Goal: Check status: Check status

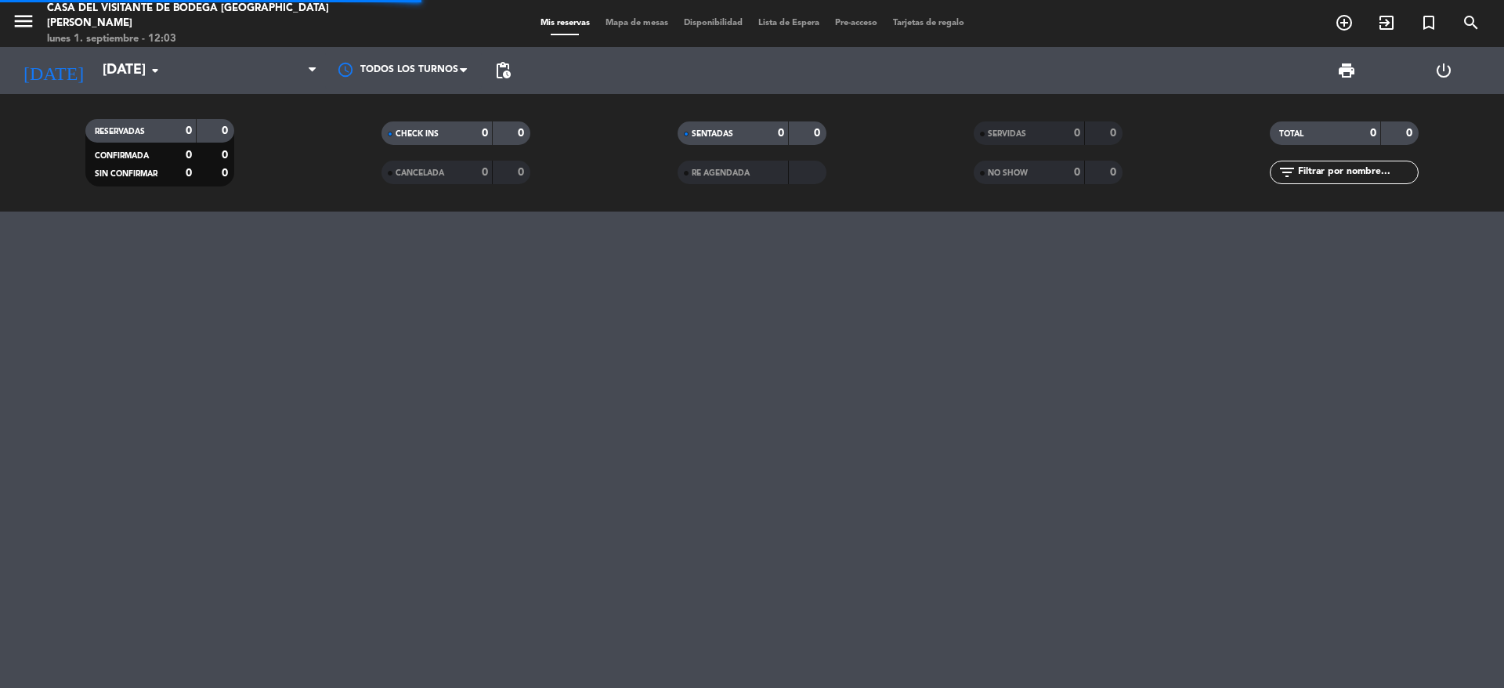
scroll to position [2488, 0]
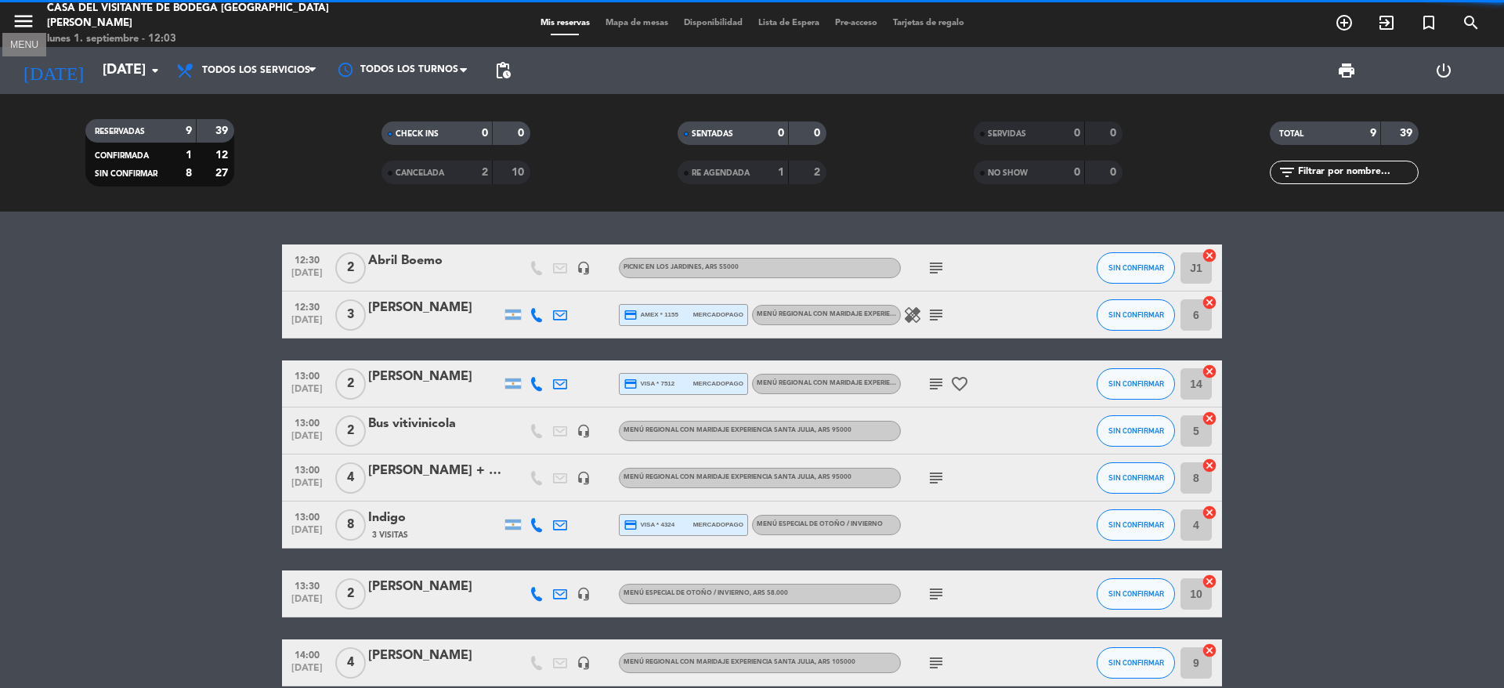
click at [31, 25] on icon "menu" at bounding box center [23, 20] width 23 height 23
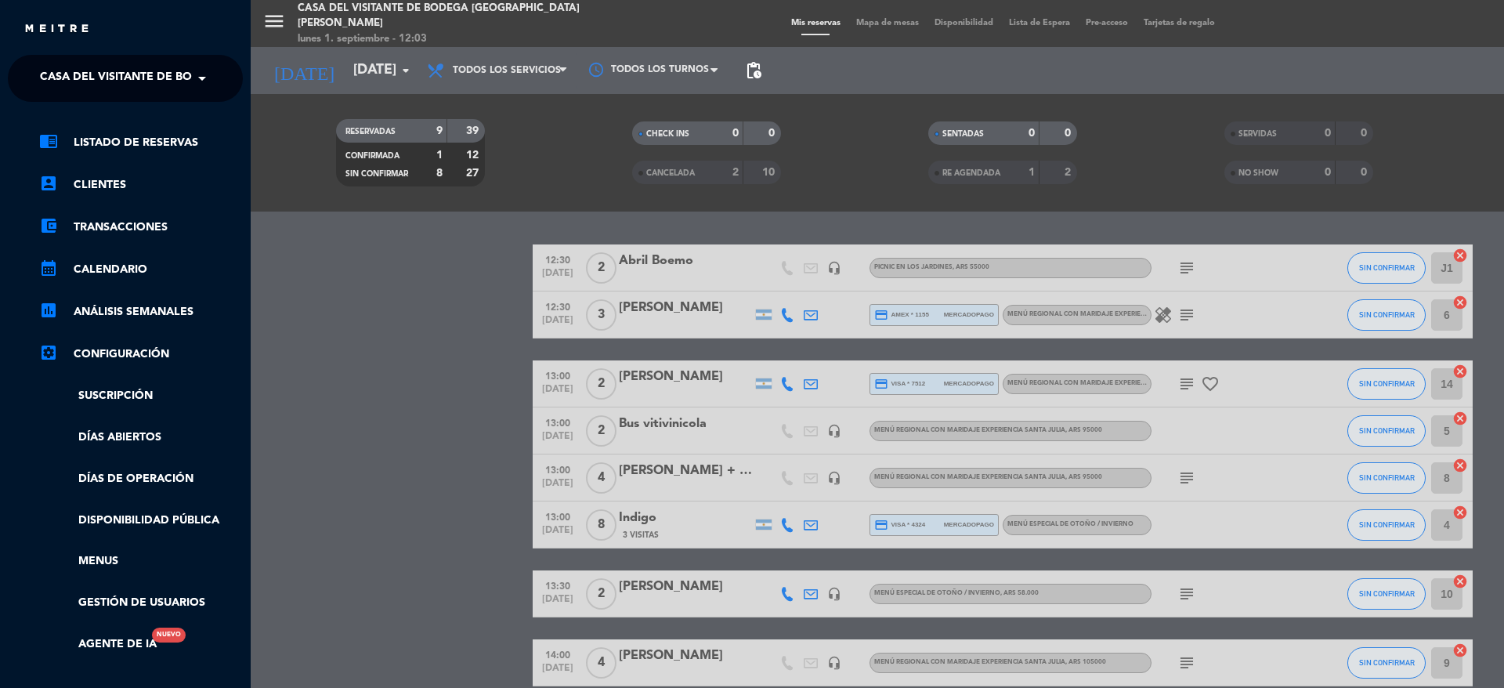
click at [208, 71] on span at bounding box center [206, 78] width 27 height 33
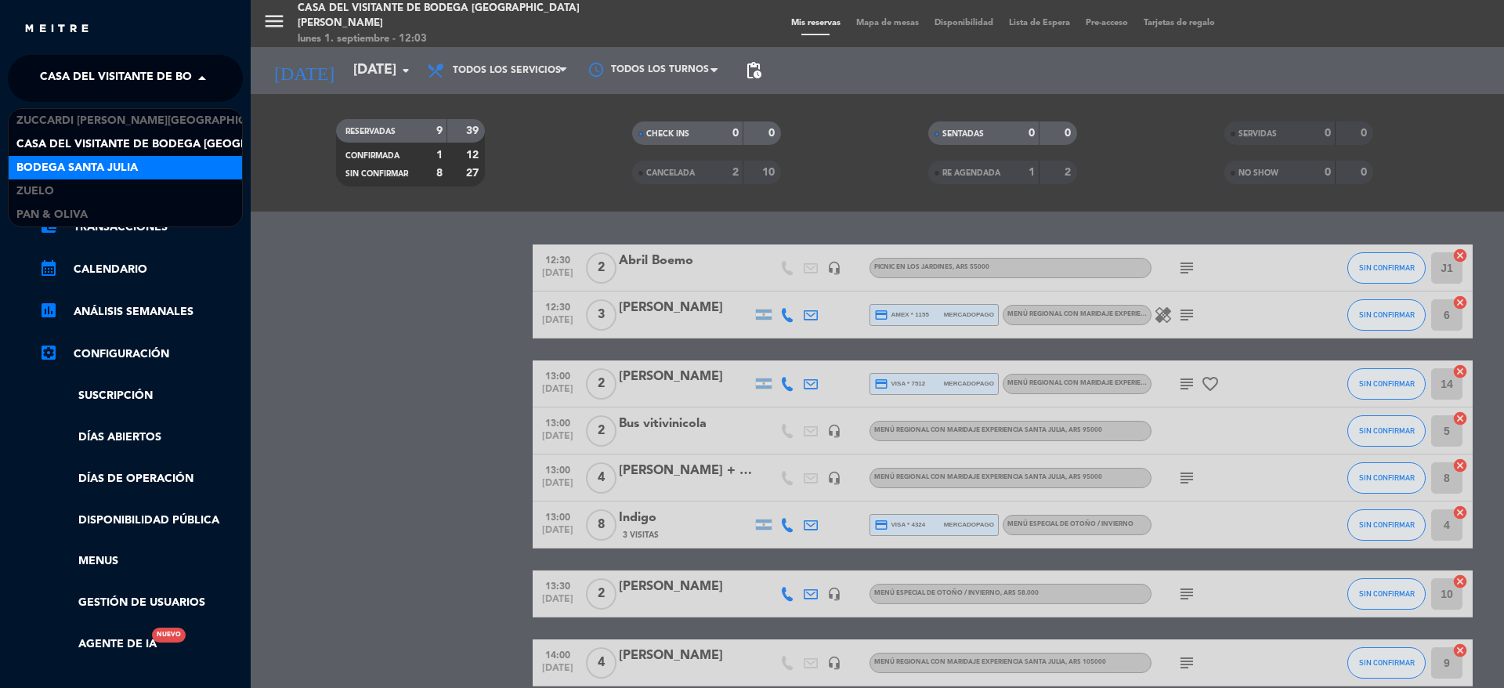
click at [107, 159] on span "Bodega Santa Julia" at bounding box center [76, 168] width 121 height 18
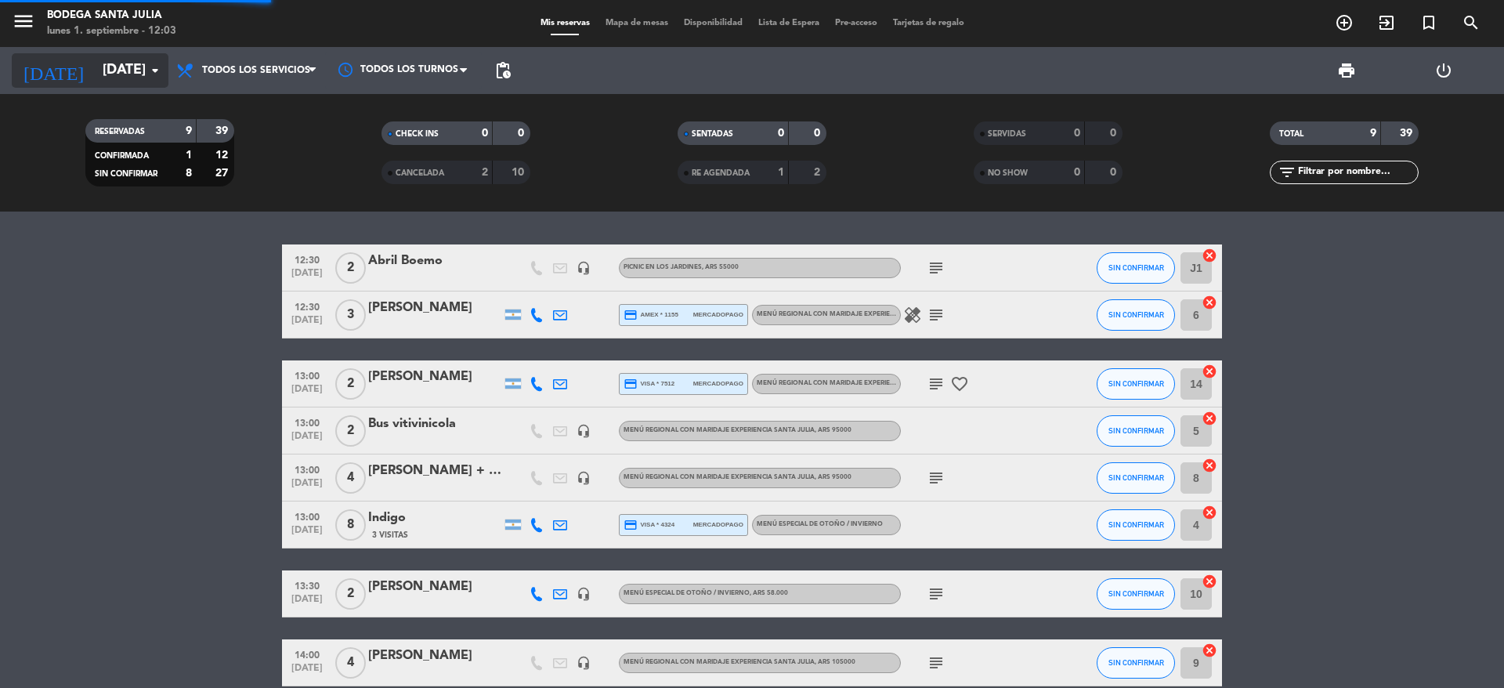
click at [157, 72] on icon "arrow_drop_down" at bounding box center [155, 70] width 19 height 19
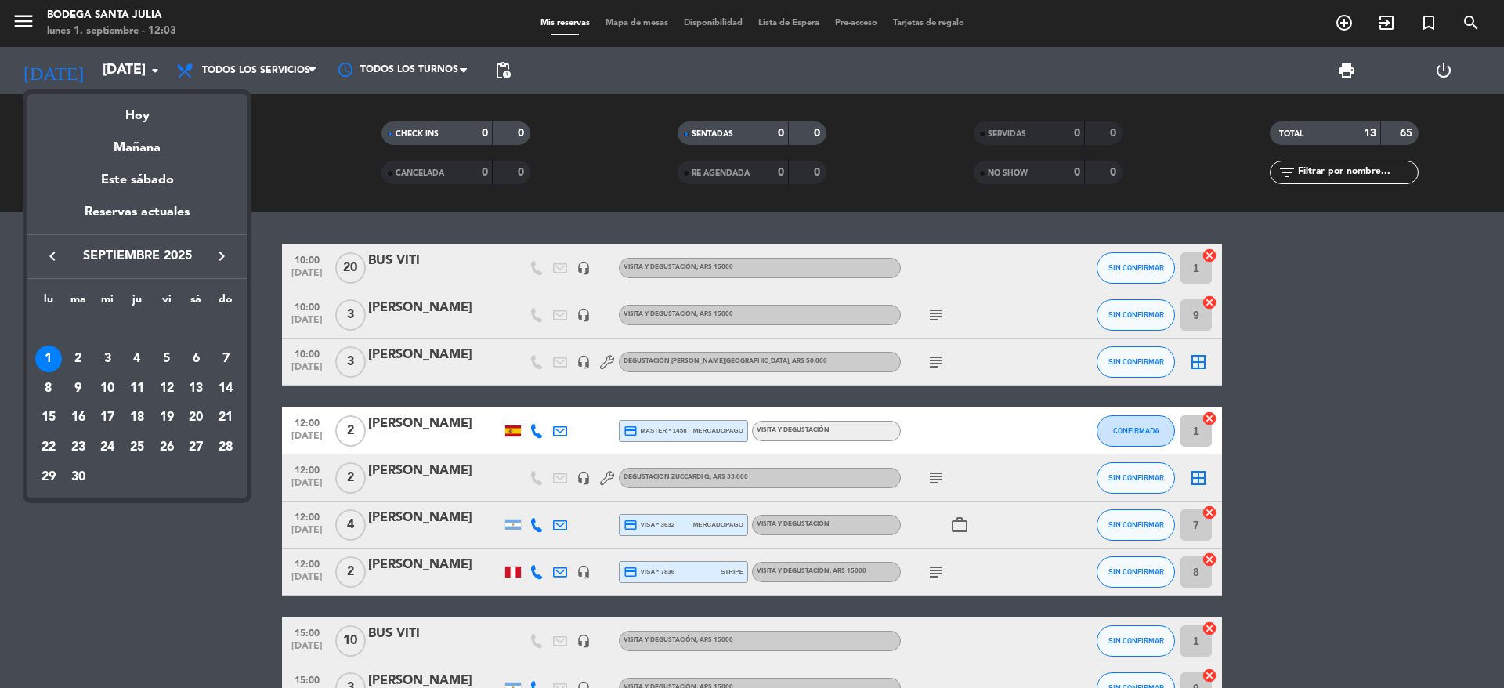
click at [60, 258] on icon "keyboard_arrow_left" at bounding box center [52, 256] width 19 height 19
click at [139, 411] on div "17" at bounding box center [137, 417] width 27 height 27
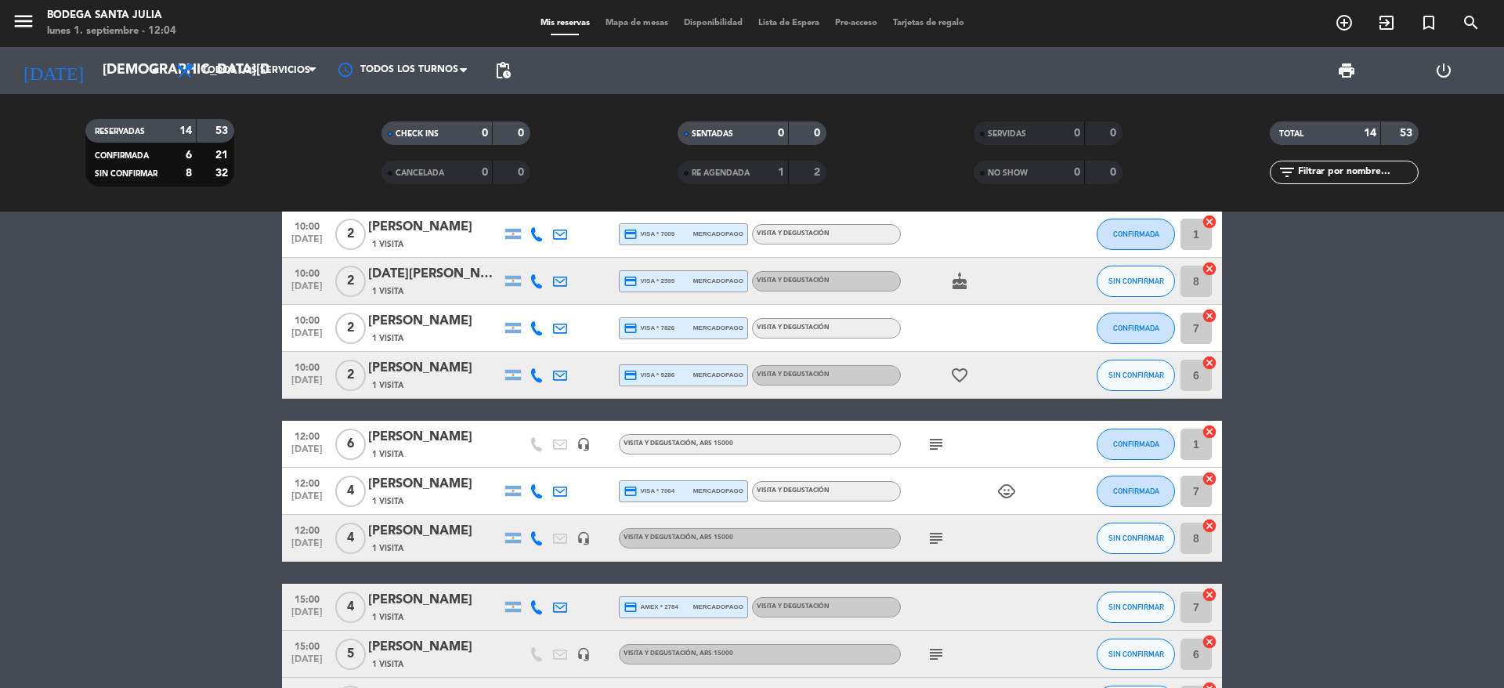
scroll to position [0, 0]
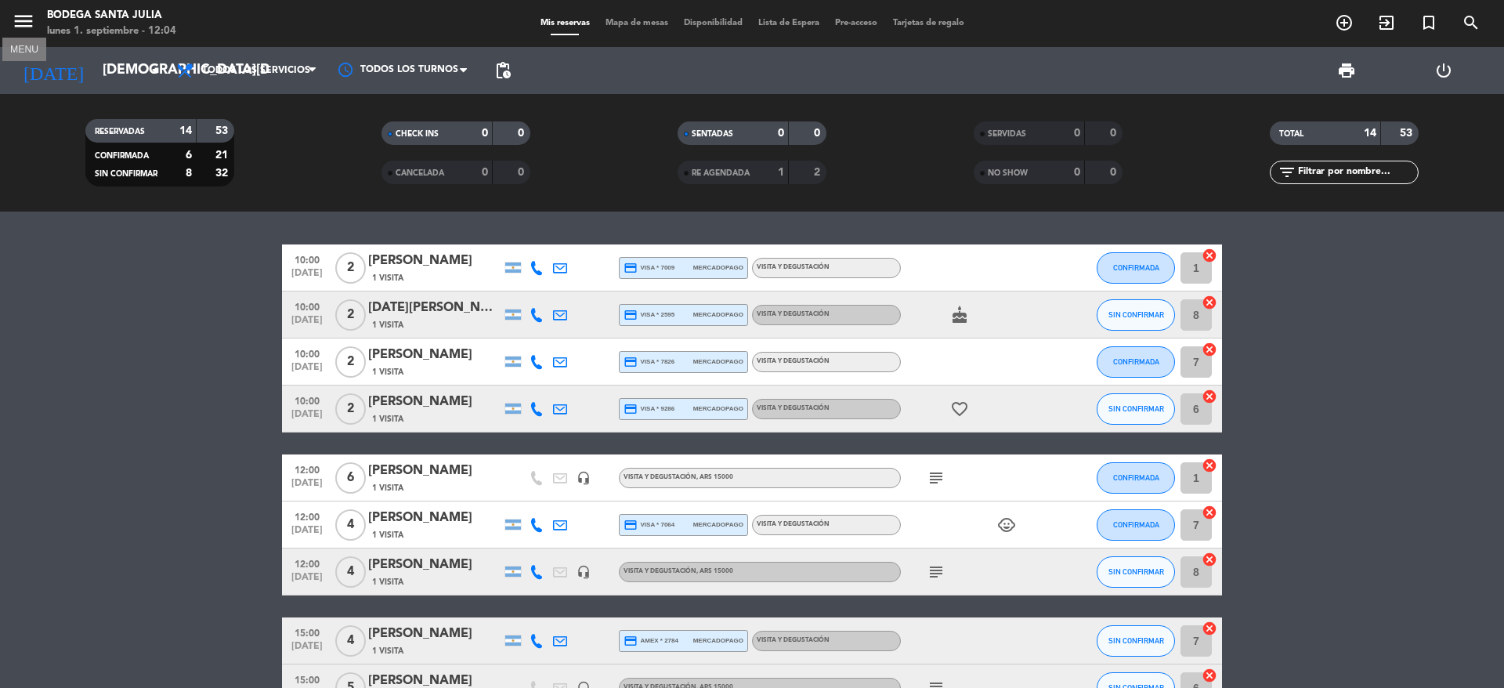
click at [31, 20] on icon "menu" at bounding box center [23, 20] width 23 height 23
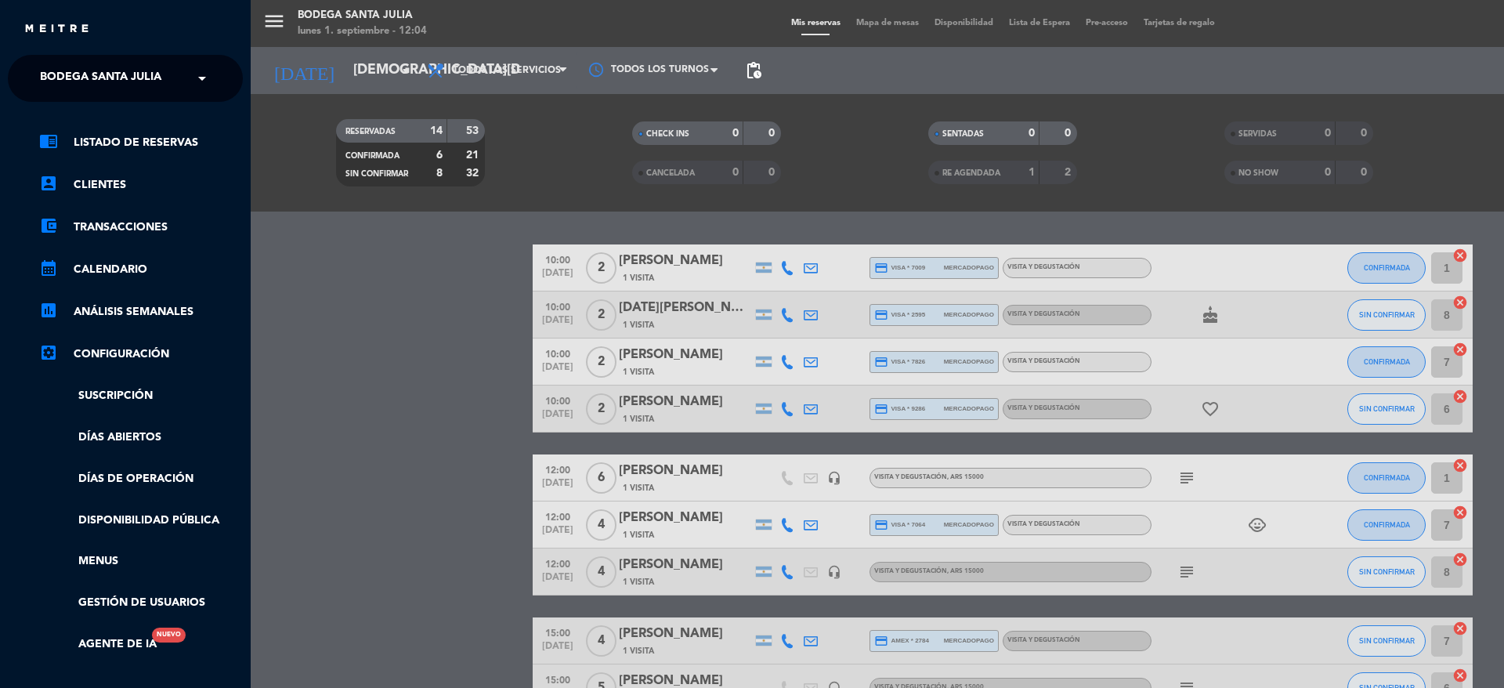
click at [201, 77] on span at bounding box center [206, 78] width 27 height 33
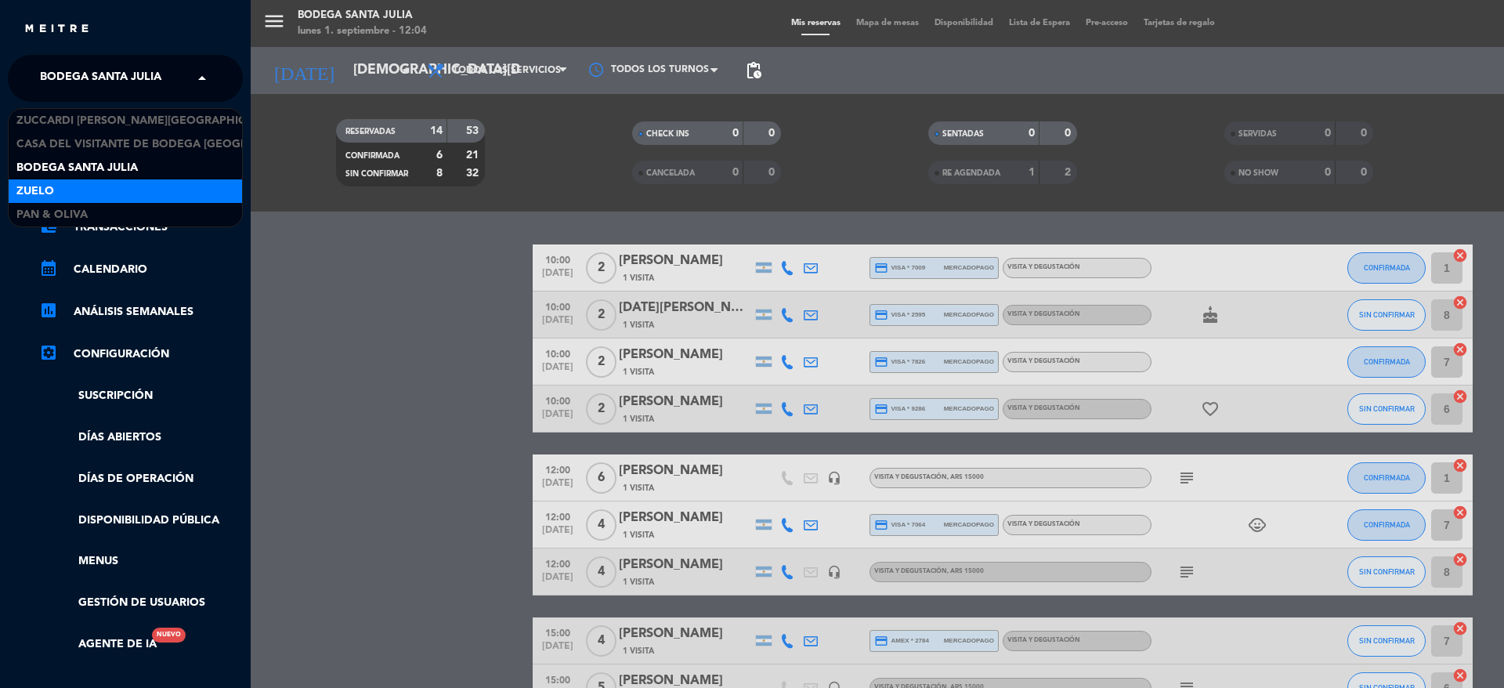
click at [67, 191] on div "Zuelo" at bounding box center [125, 190] width 233 height 23
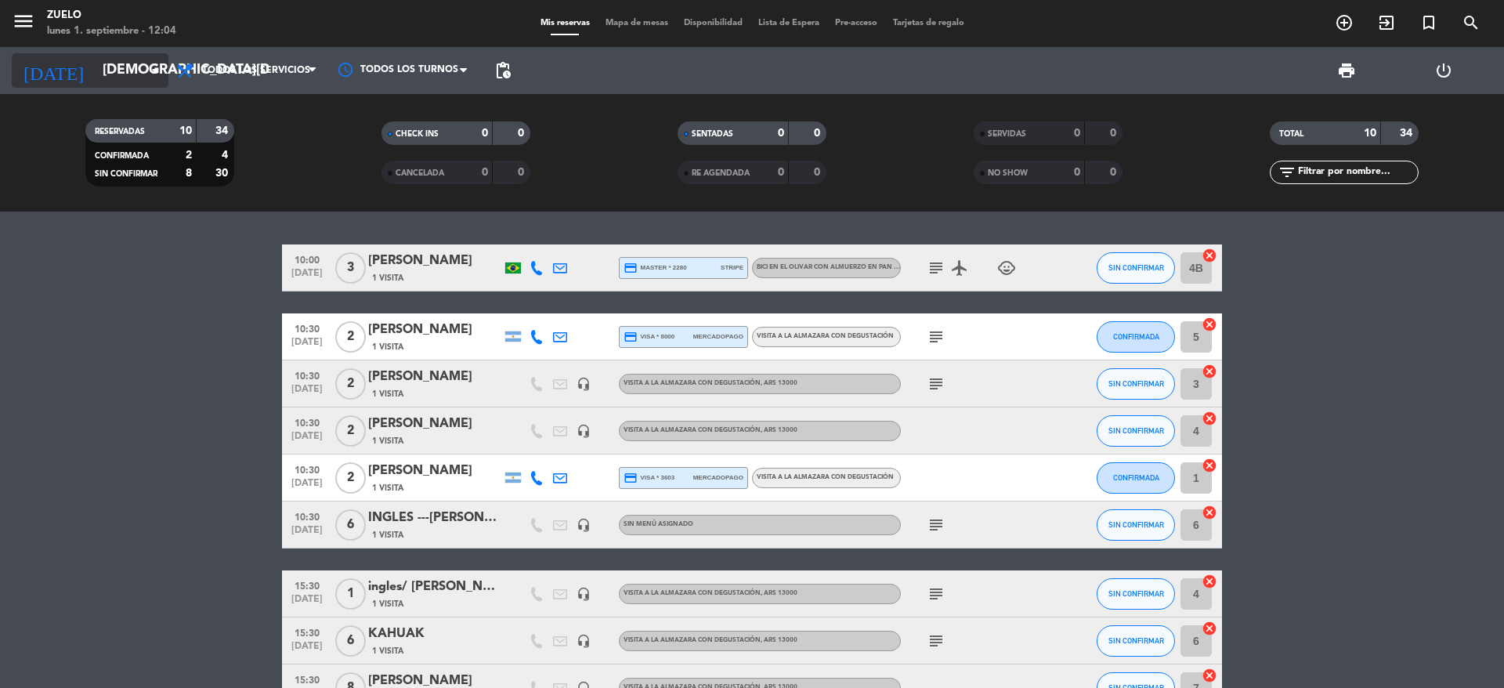
click at [153, 65] on icon "arrow_drop_down" at bounding box center [155, 70] width 19 height 19
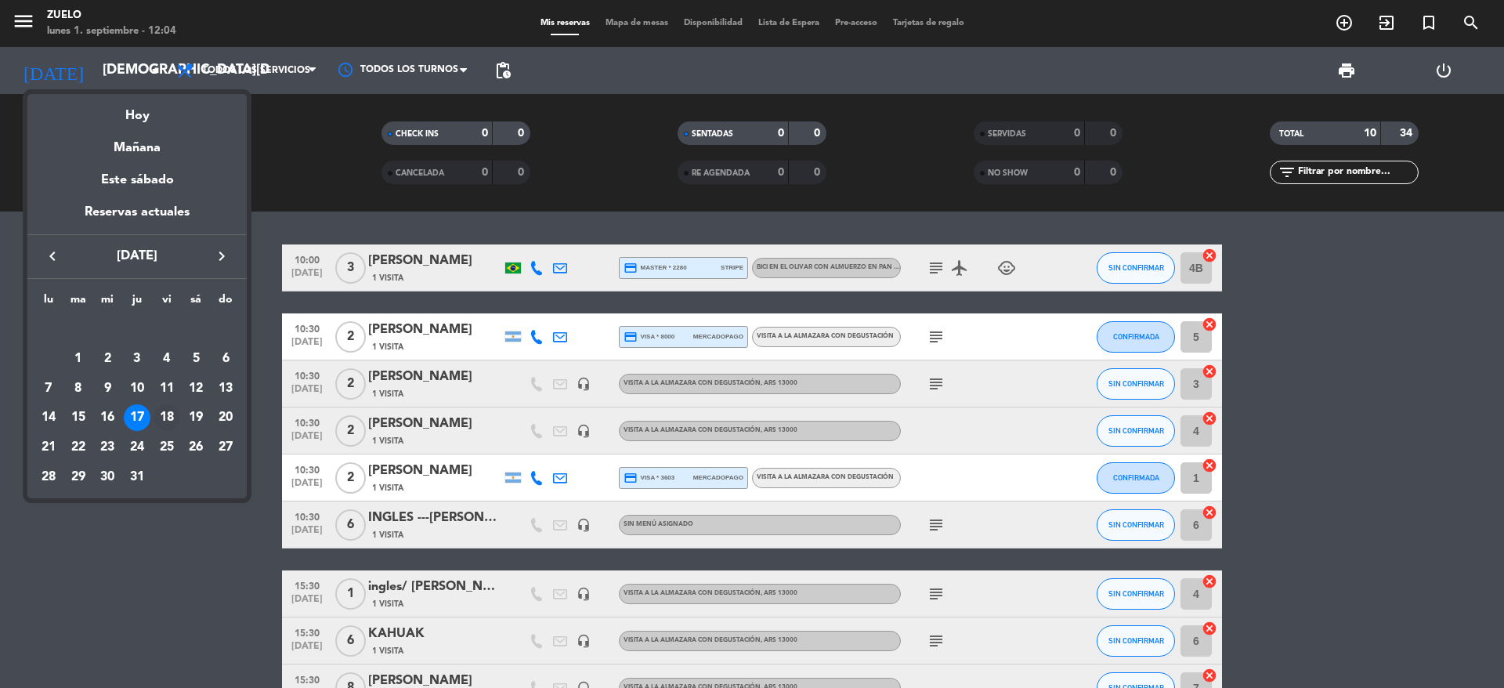
click at [172, 405] on div "18" at bounding box center [167, 417] width 27 height 27
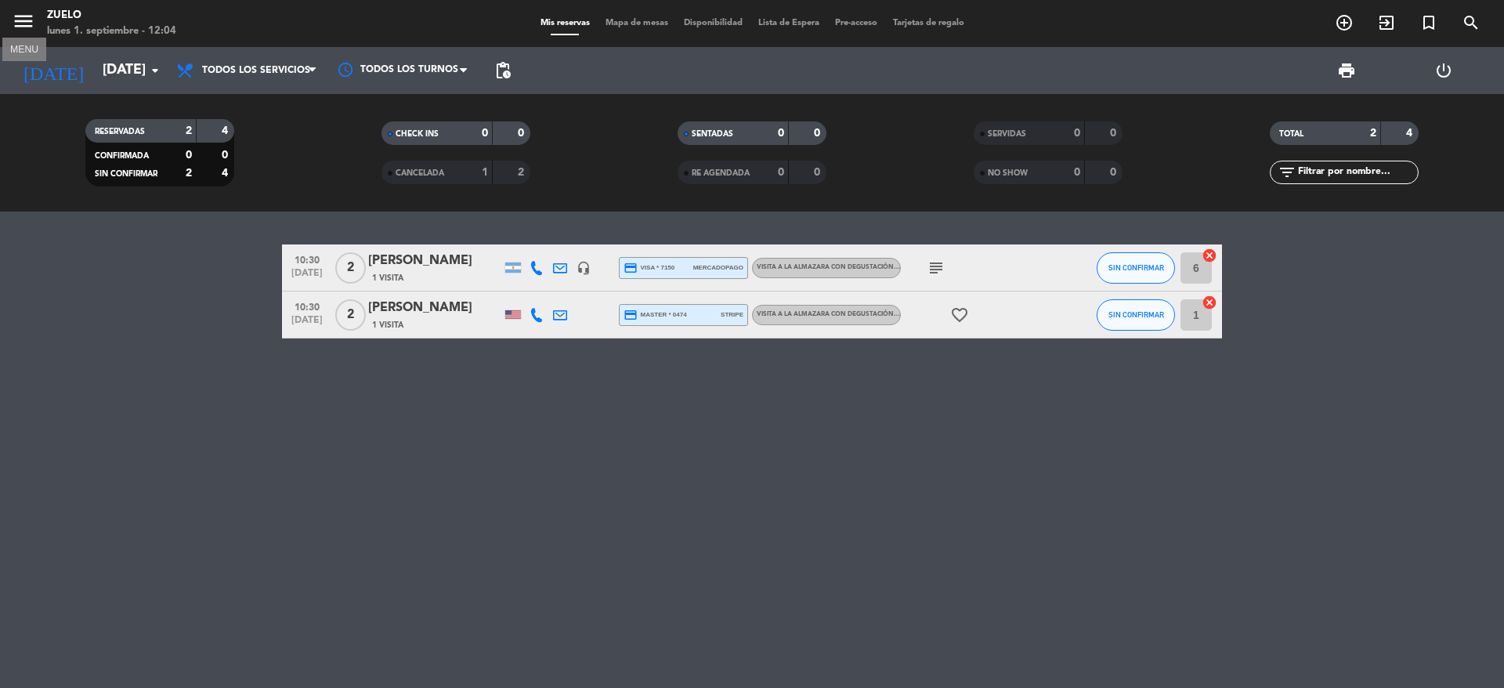
click at [28, 15] on icon "menu" at bounding box center [23, 20] width 23 height 23
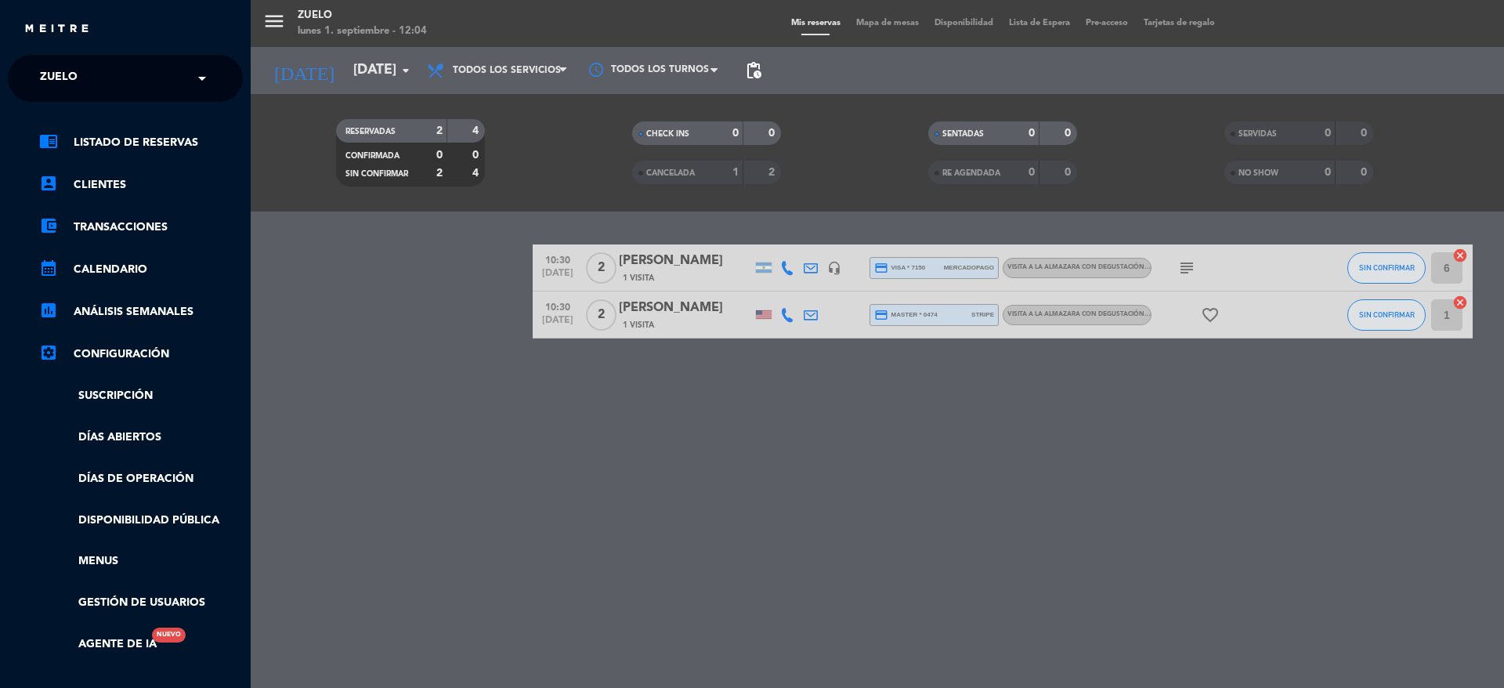
click at [411, 72] on div "menu Zuelo [DATE] 1. septiembre - 12:04 Mis reservas Mapa de mesas Disponibilid…" at bounding box center [1003, 344] width 1504 height 688
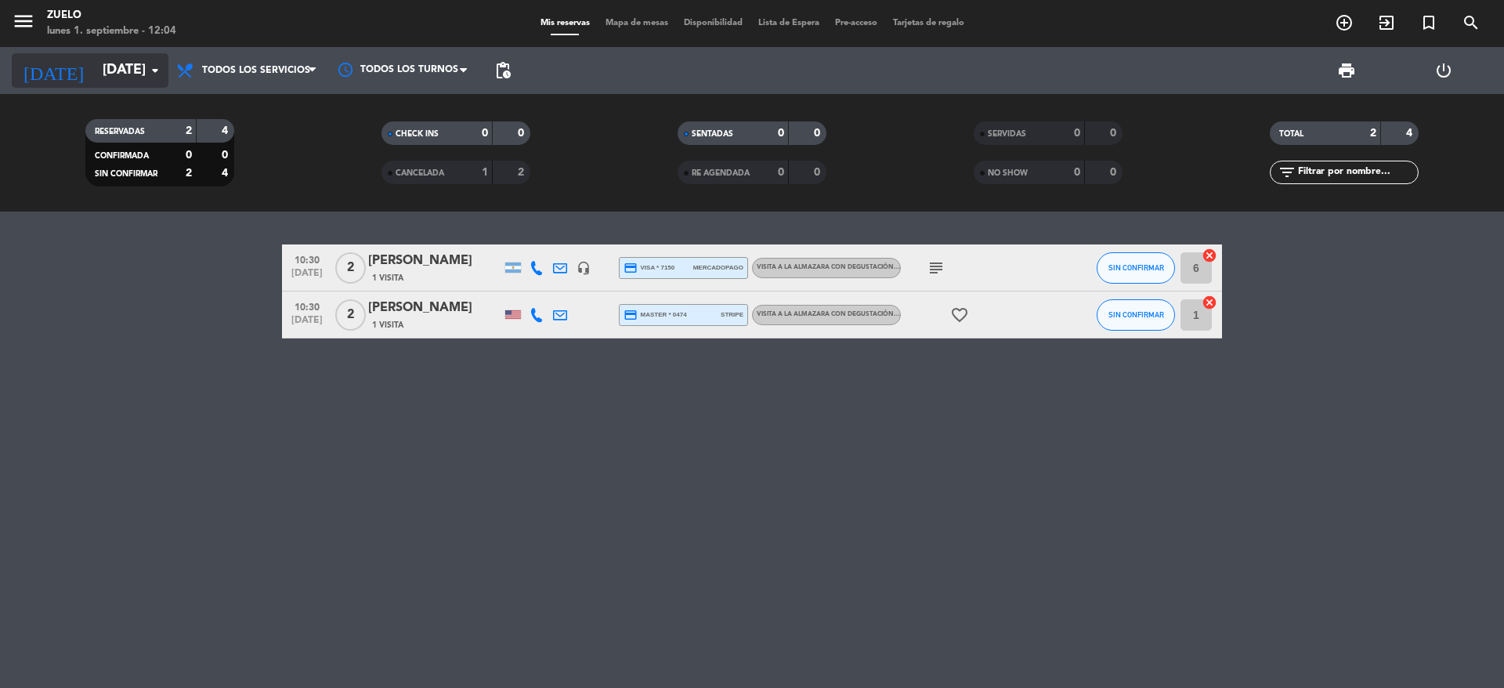
click at [151, 74] on icon "arrow_drop_down" at bounding box center [155, 70] width 19 height 19
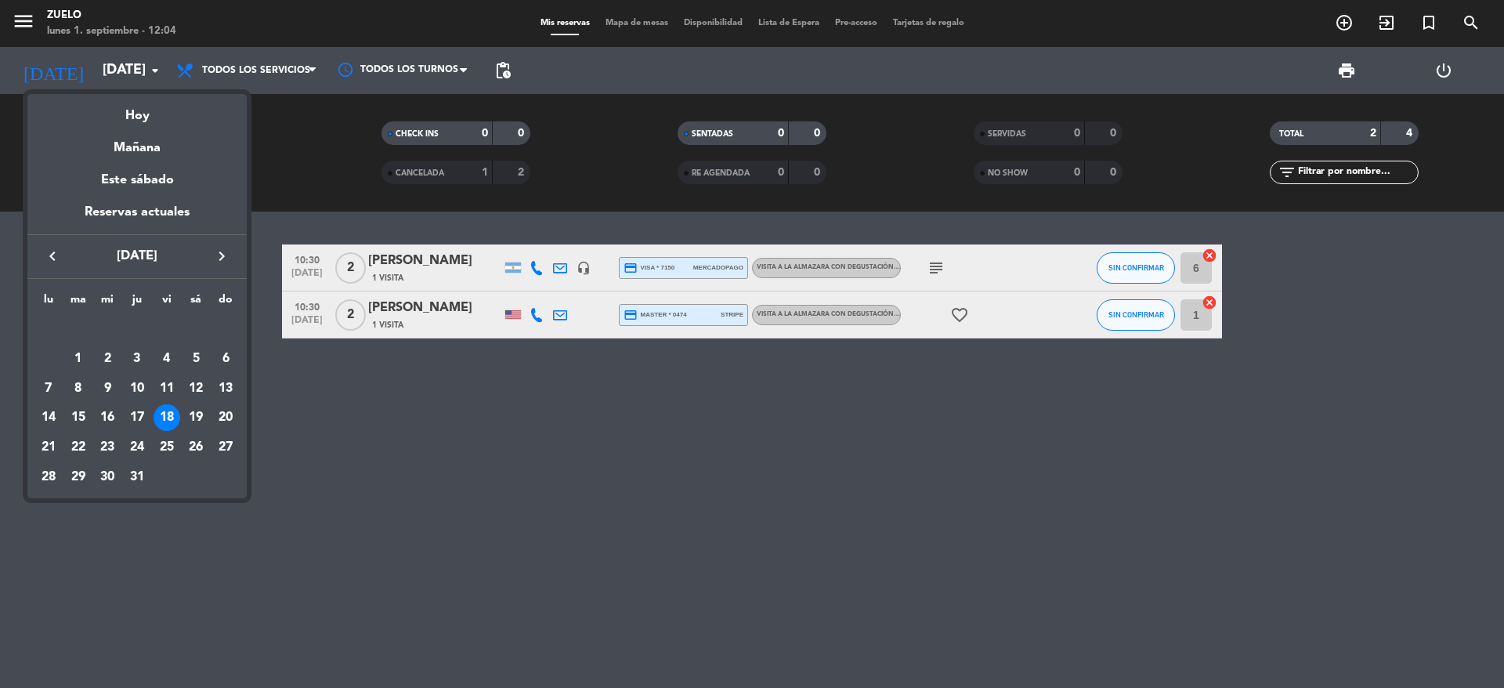
click at [47, 249] on icon "keyboard_arrow_left" at bounding box center [52, 256] width 19 height 19
click at [46, 250] on icon "keyboard_arrow_left" at bounding box center [52, 256] width 19 height 19
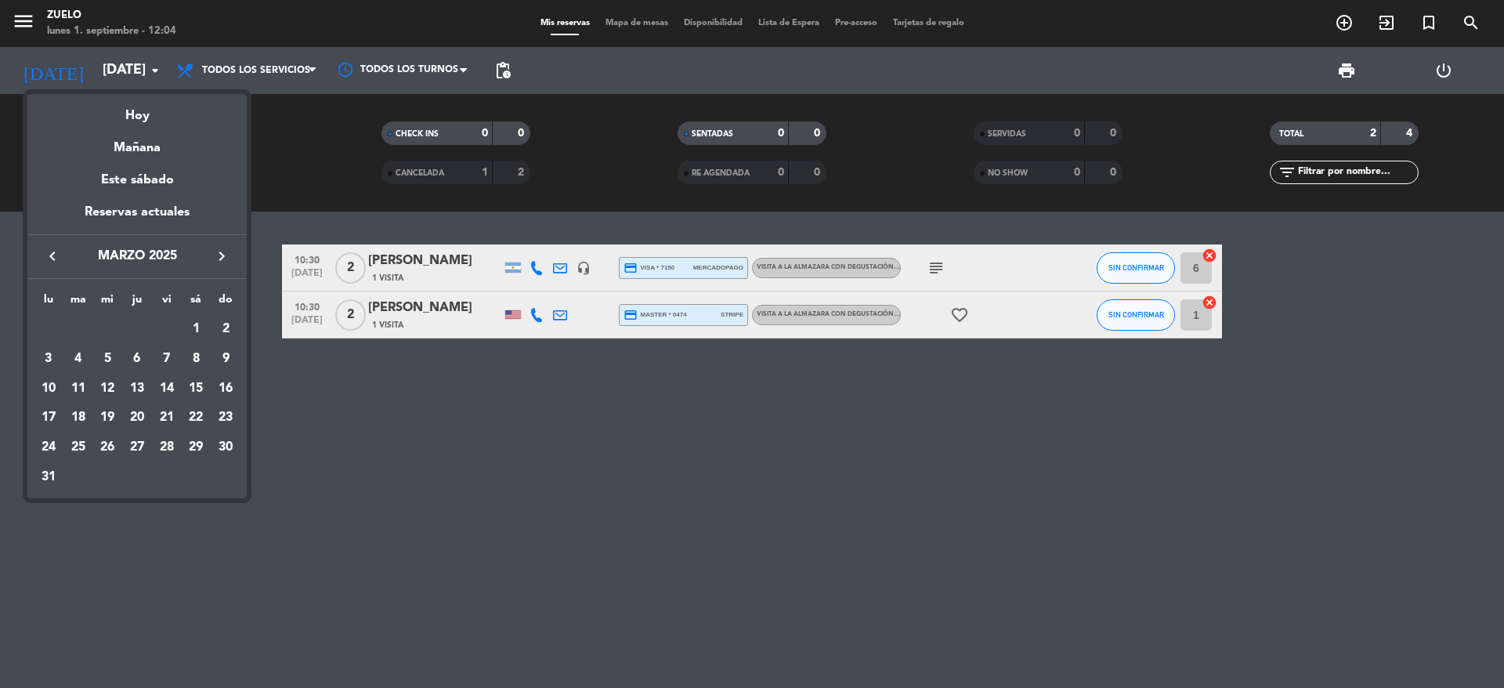
click at [46, 250] on icon "keyboard_arrow_left" at bounding box center [52, 256] width 19 height 19
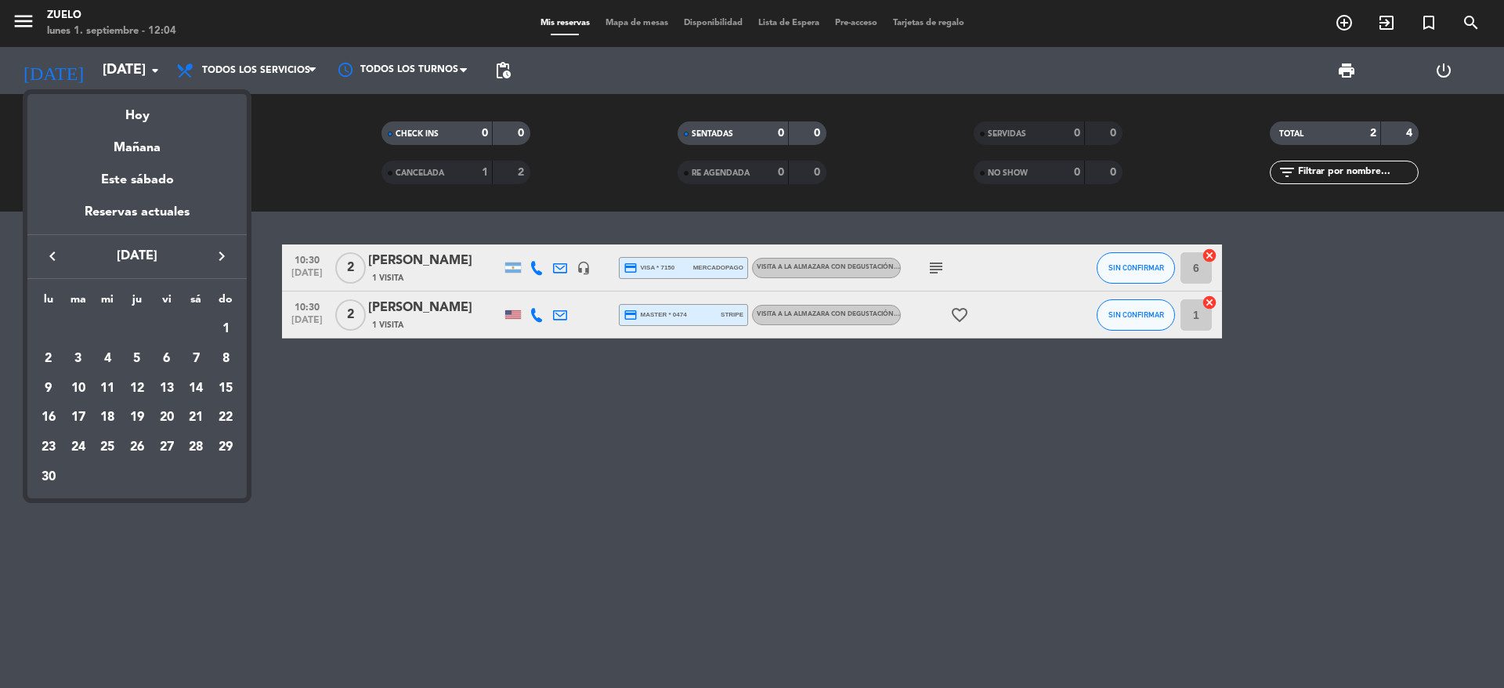
click at [46, 250] on icon "keyboard_arrow_left" at bounding box center [52, 256] width 19 height 19
click at [221, 249] on icon "keyboard_arrow_right" at bounding box center [221, 256] width 19 height 19
click at [139, 413] on div "18" at bounding box center [137, 417] width 27 height 27
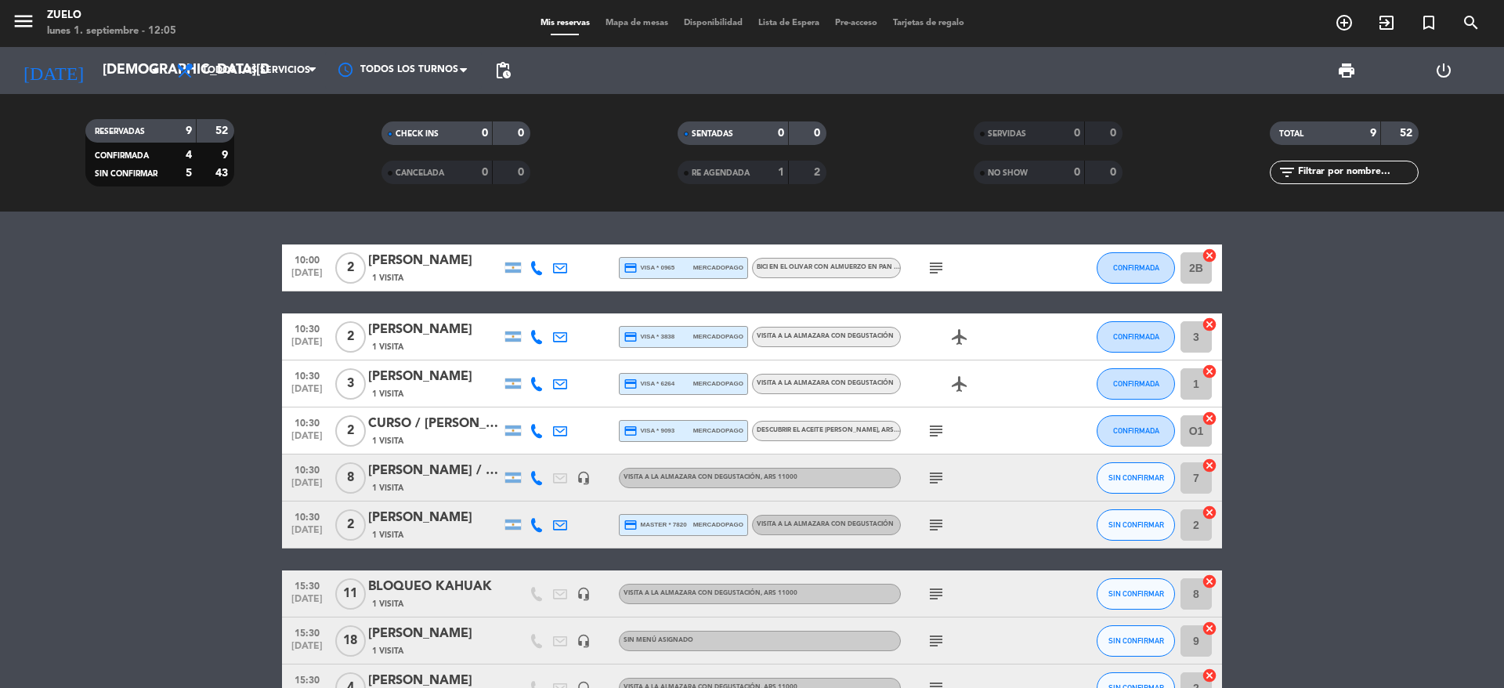
click at [944, 477] on icon "subject" at bounding box center [936, 477] width 19 height 19
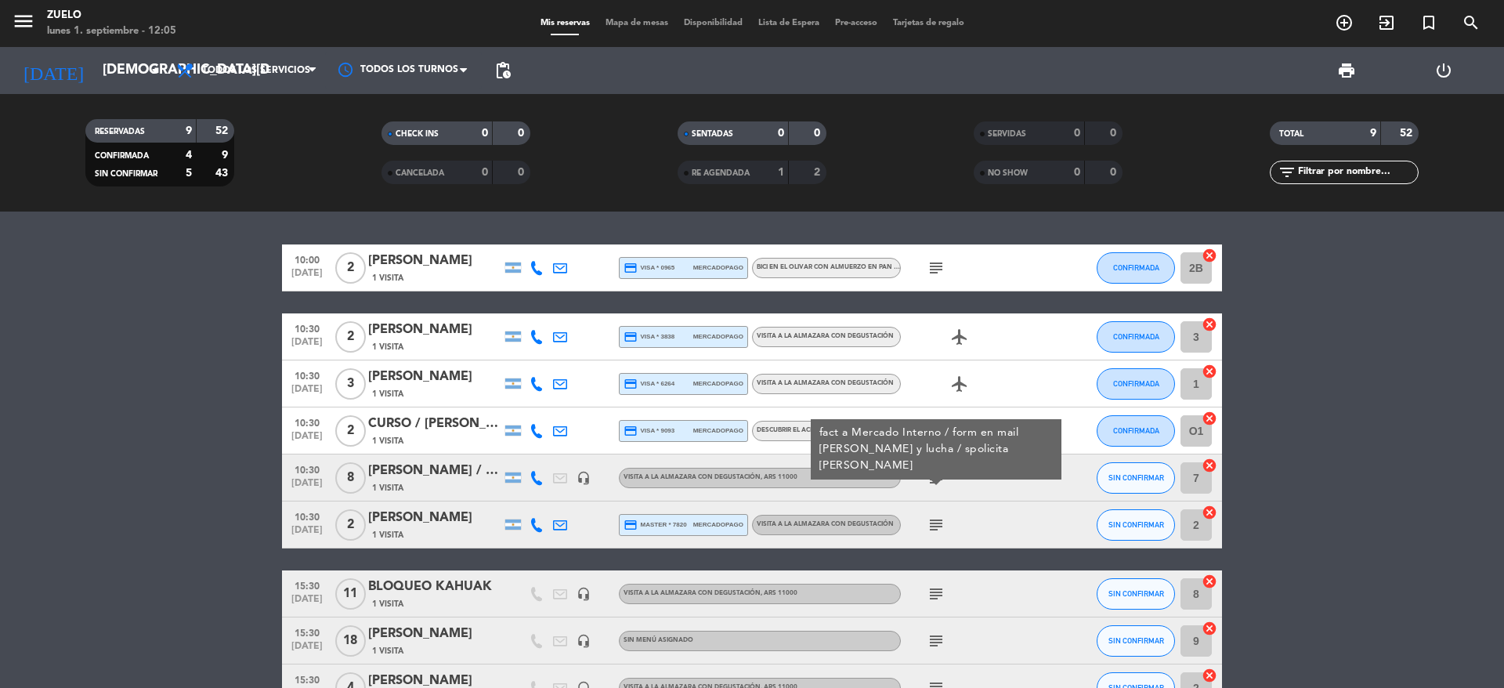
drag, startPoint x: 128, startPoint y: 342, endPoint x: 85, endPoint y: 113, distance: 233.7
click at [128, 340] on bookings-row "10:00 [DATE] 2 [PERSON_NAME] 1 Visita credit_card visa * 0965 mercadopago Bici …" at bounding box center [752, 477] width 1504 height 467
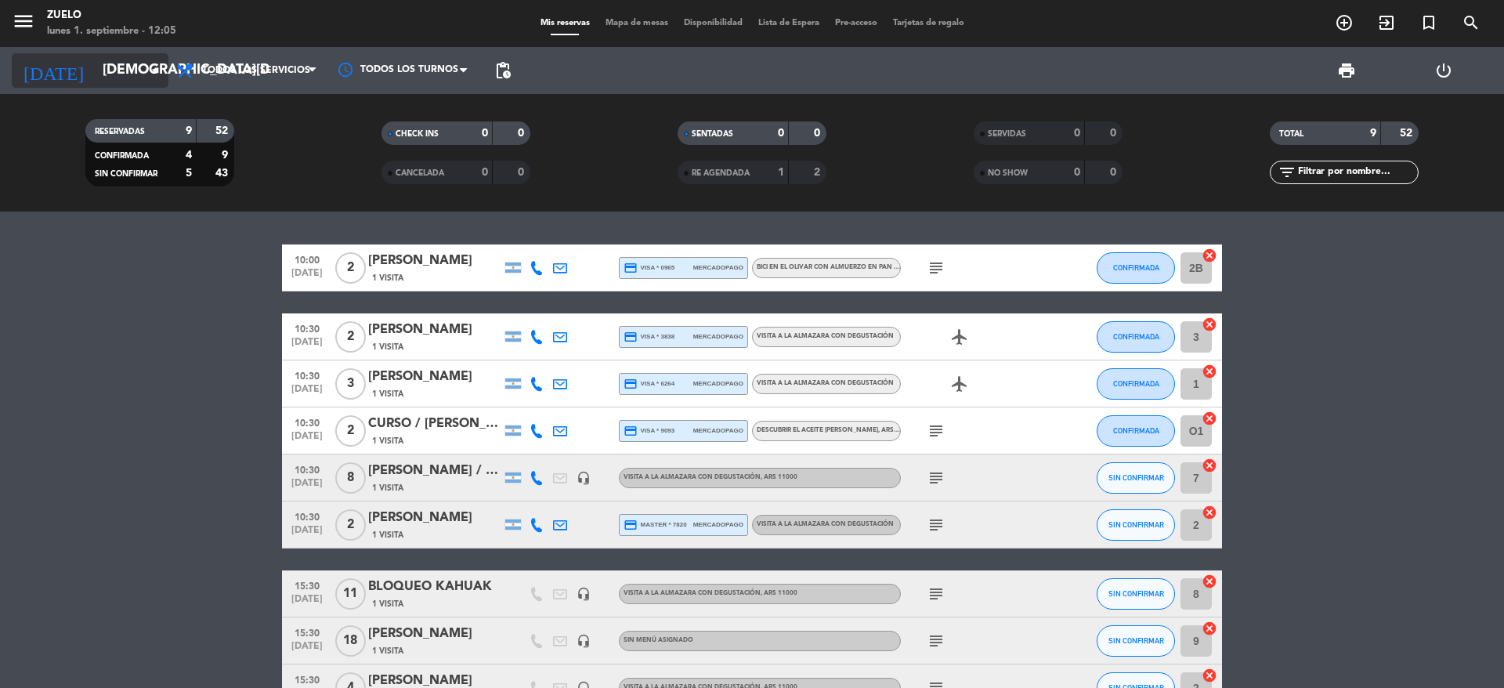
click at [154, 72] on icon "arrow_drop_down" at bounding box center [155, 70] width 19 height 19
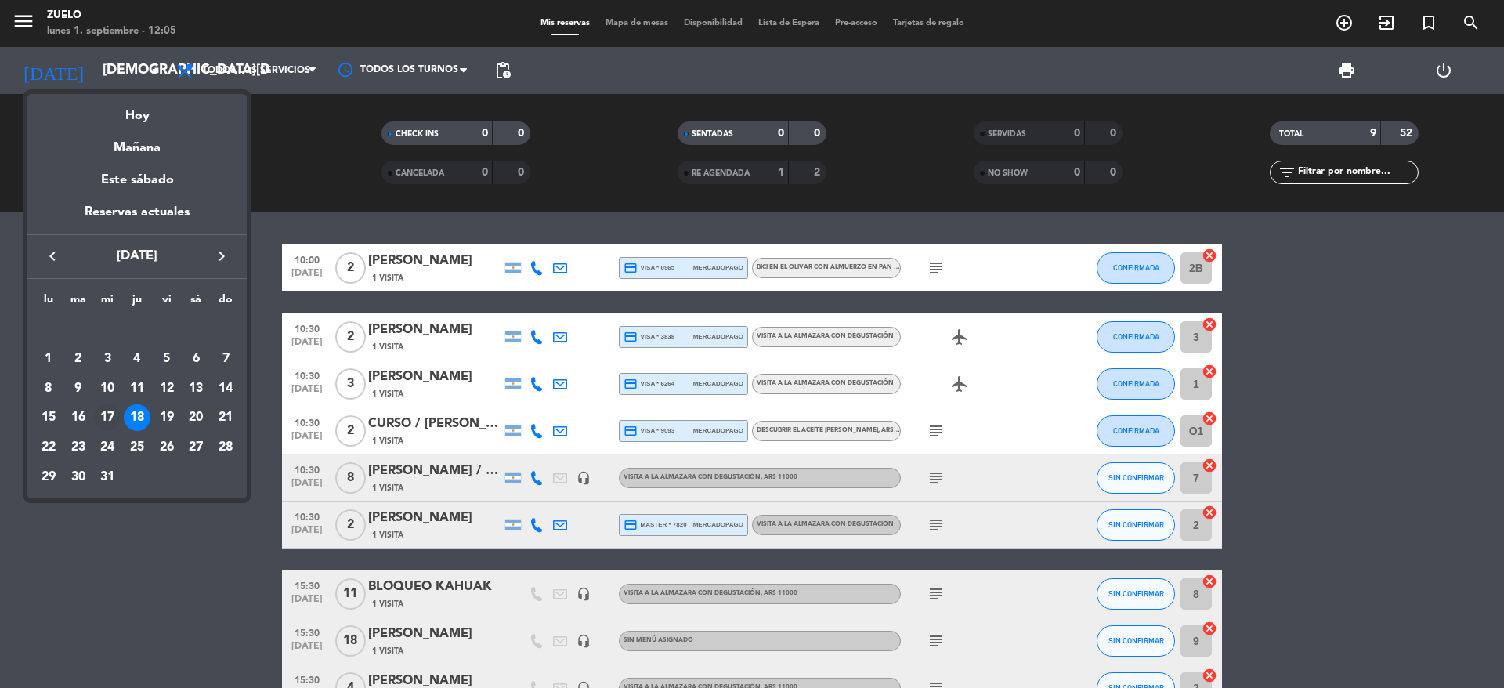
click at [112, 421] on div "17" at bounding box center [107, 417] width 27 height 27
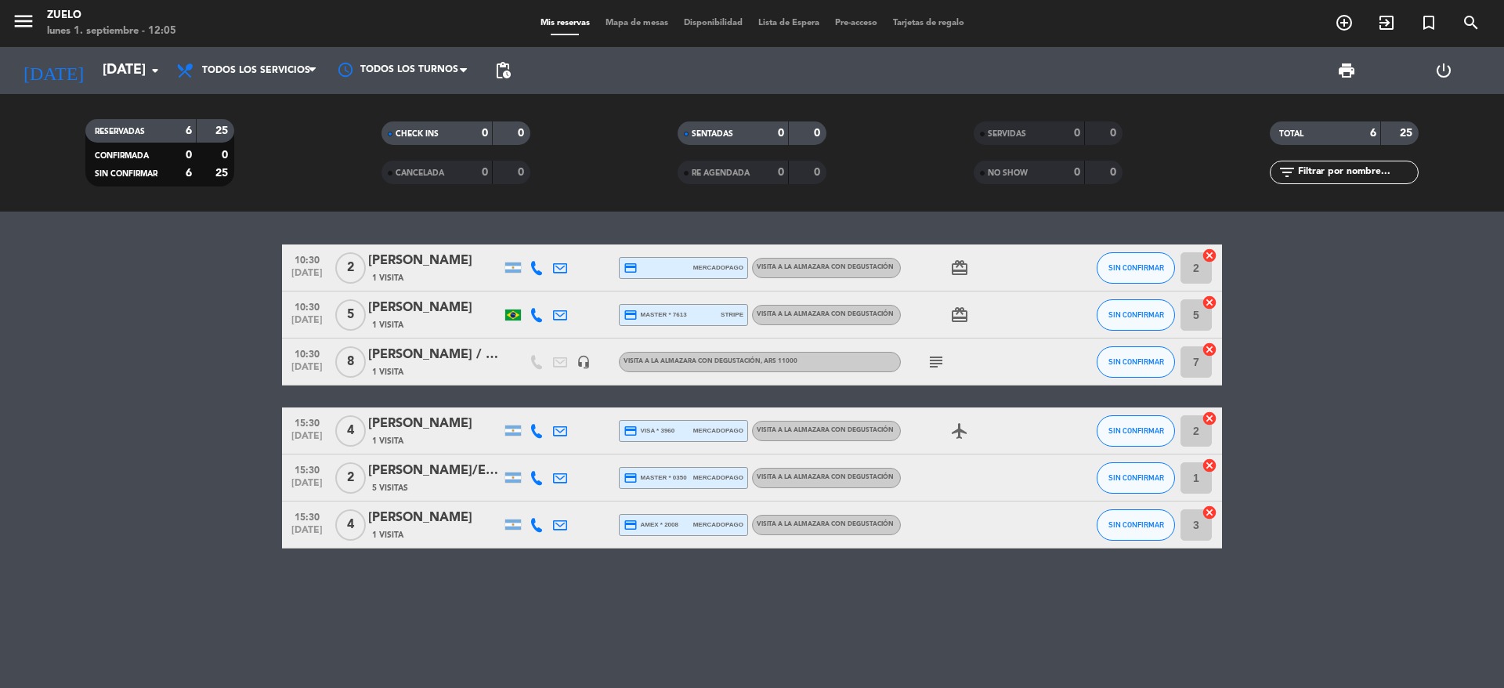
click at [932, 358] on icon "subject" at bounding box center [936, 361] width 19 height 19
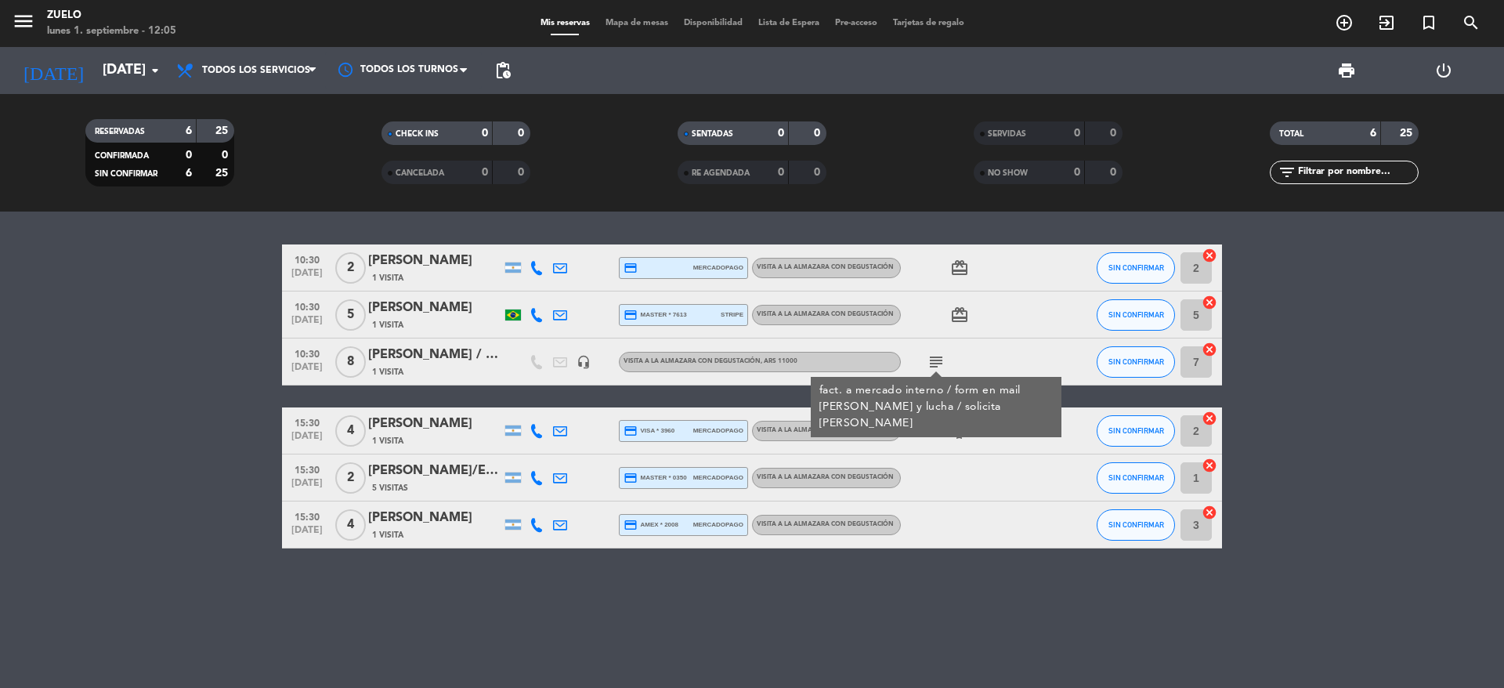
click at [95, 379] on bookings-row "10:30 [DATE] 2 [PERSON_NAME] 1 Visita credit_card mercadopago Visita a la Almaz…" at bounding box center [752, 396] width 1504 height 304
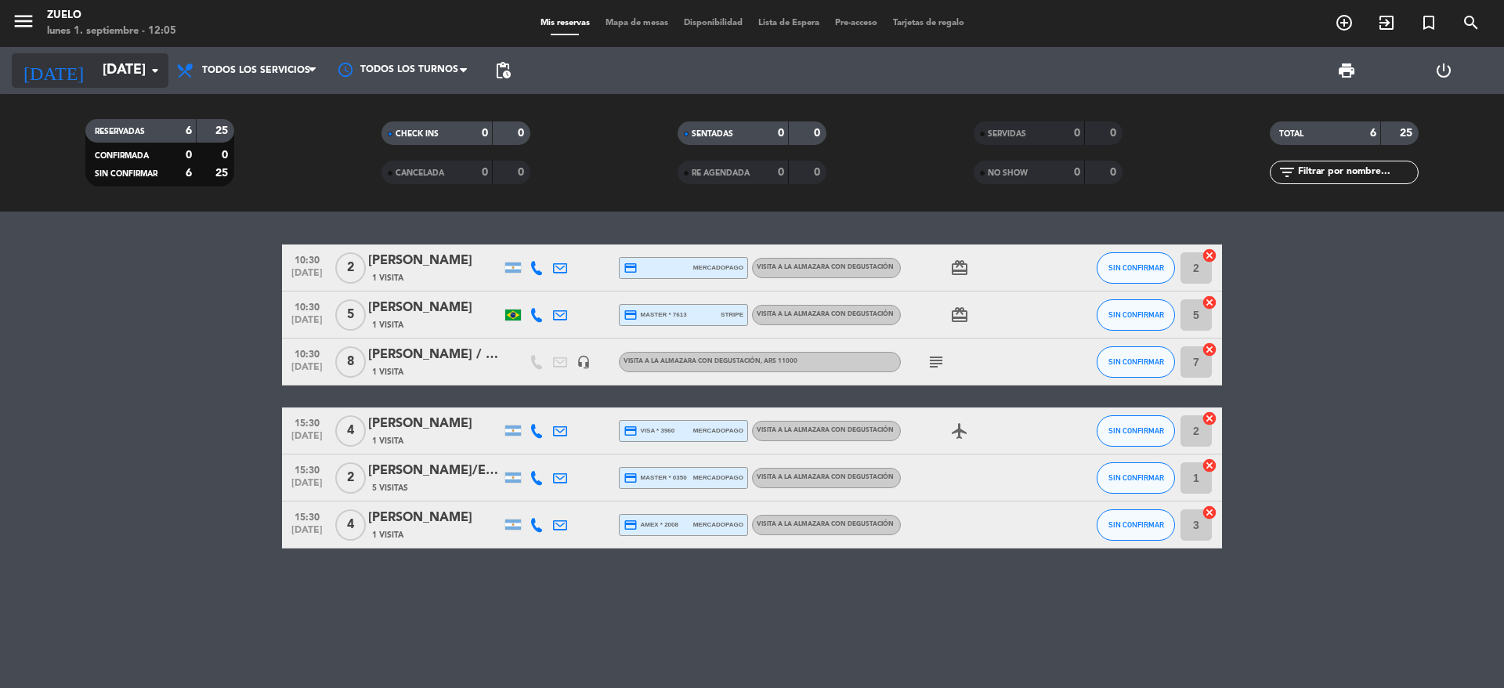
click at [160, 72] on icon "arrow_drop_down" at bounding box center [155, 70] width 19 height 19
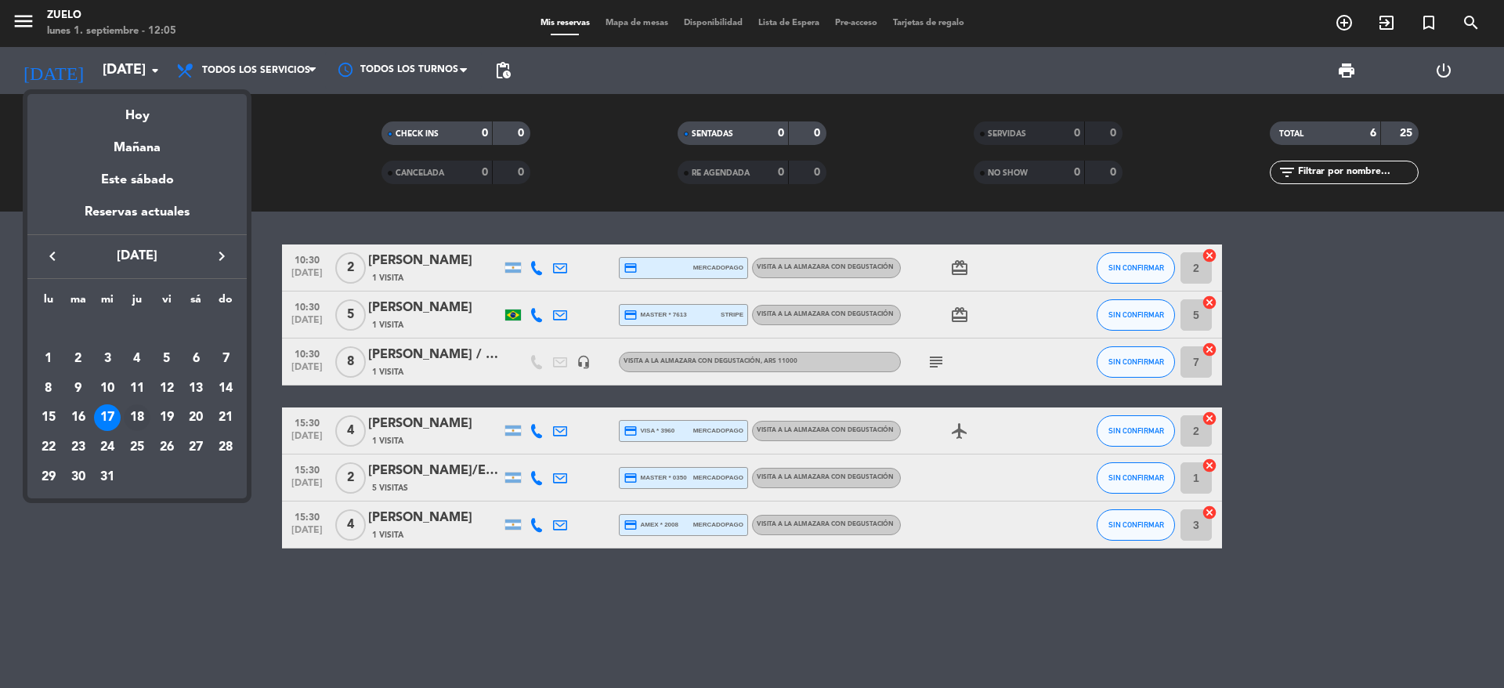
click at [143, 419] on div "18" at bounding box center [137, 417] width 27 height 27
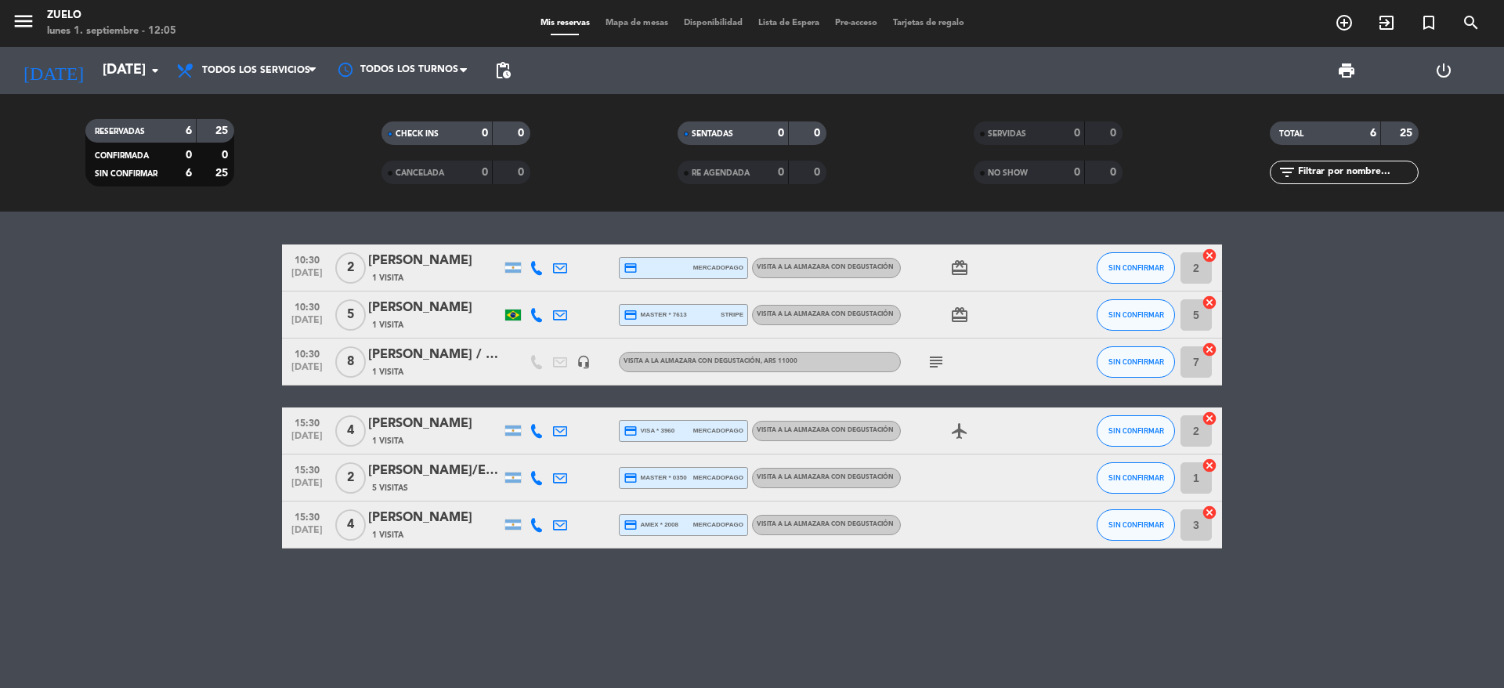
type input "[DEMOGRAPHIC_DATA][DATE]"
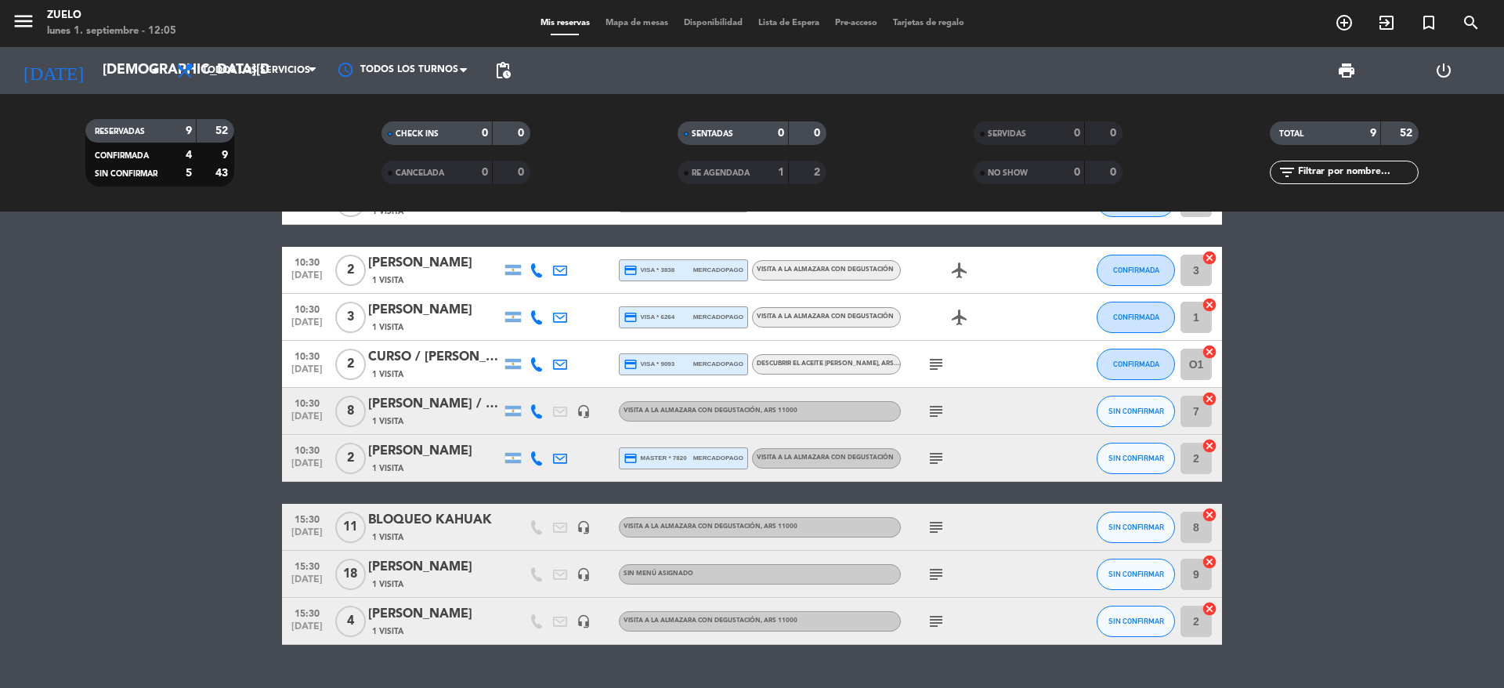
scroll to position [102, 0]
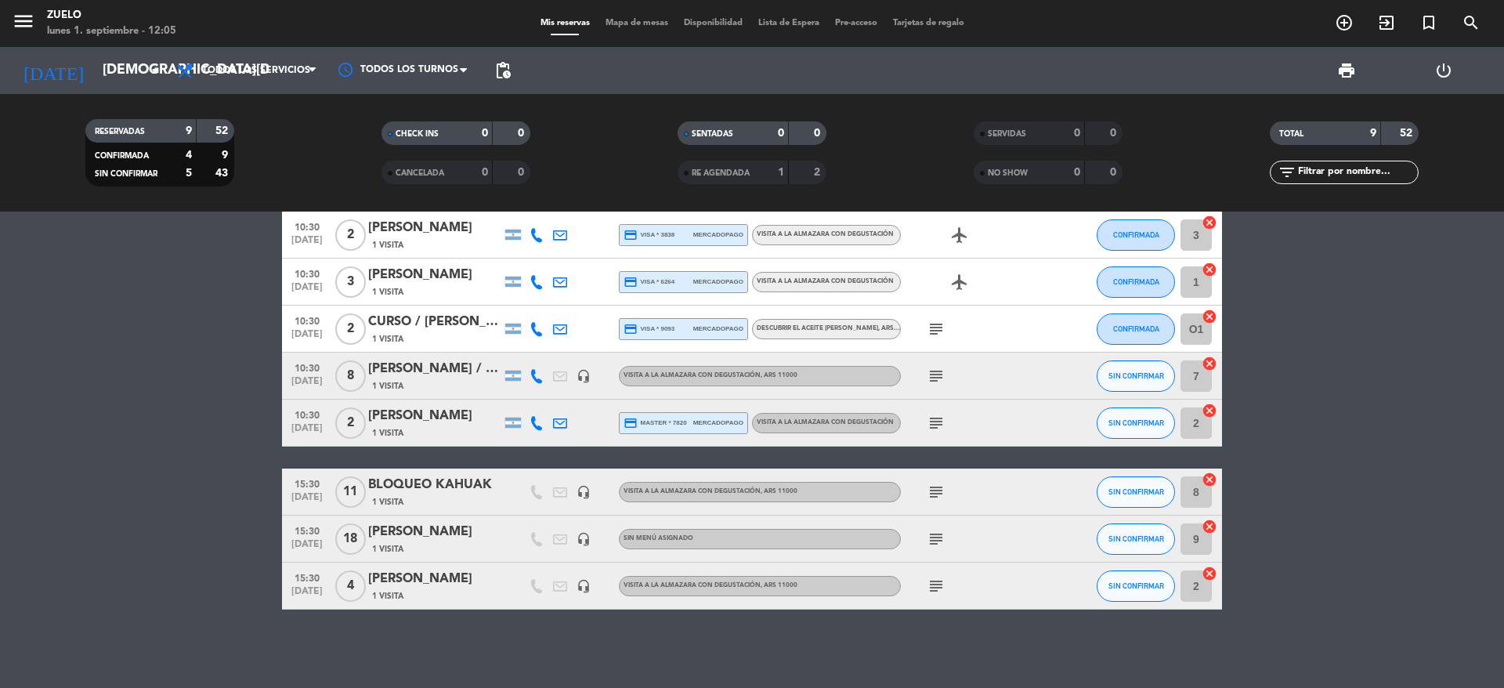
click at [129, 416] on bookings-row "10:00 [DATE] 2 [PERSON_NAME] 1 Visita credit_card visa * 0965 mercadopago Bici …" at bounding box center [752, 376] width 1504 height 467
